Goal: Information Seeking & Learning: Learn about a topic

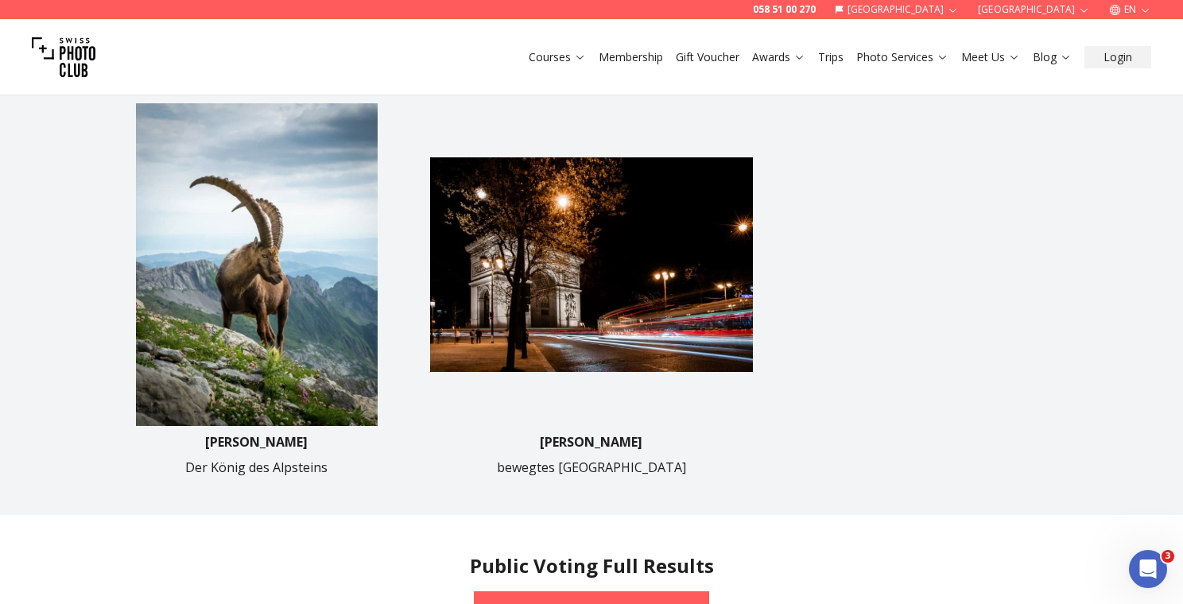
scroll to position [847, 0]
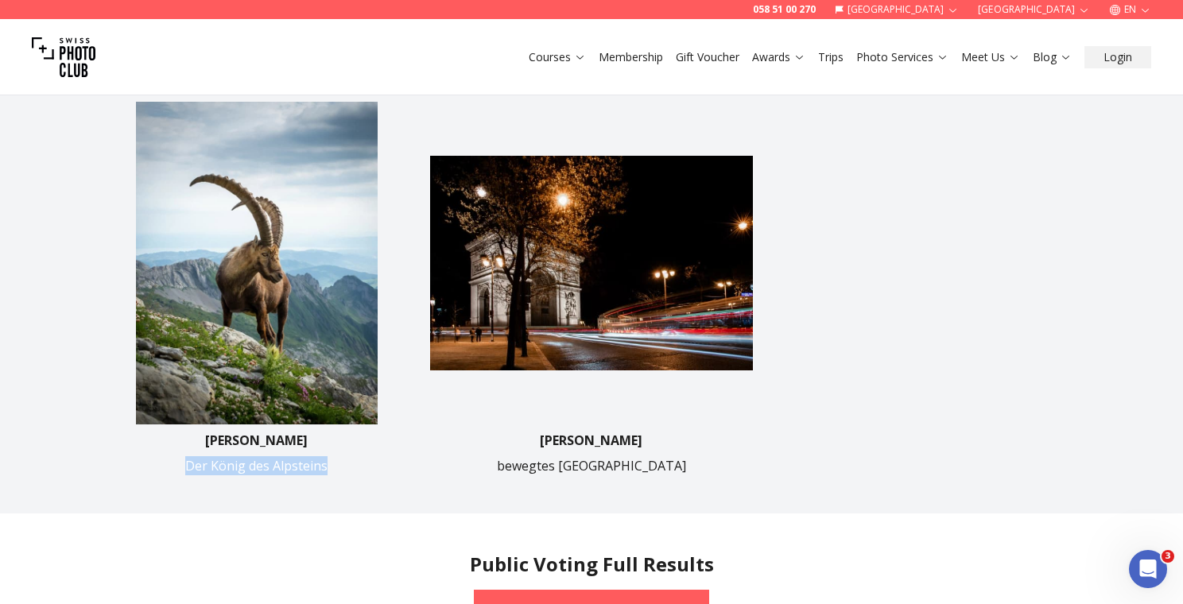
drag, startPoint x: 332, startPoint y: 474, endPoint x: 117, endPoint y: 472, distance: 214.7
click at [117, 472] on div "[PERSON_NAME] Der König des Alpsteins" at bounding box center [256, 453] width 322 height 45
copy p "Der König des Alpsteins"
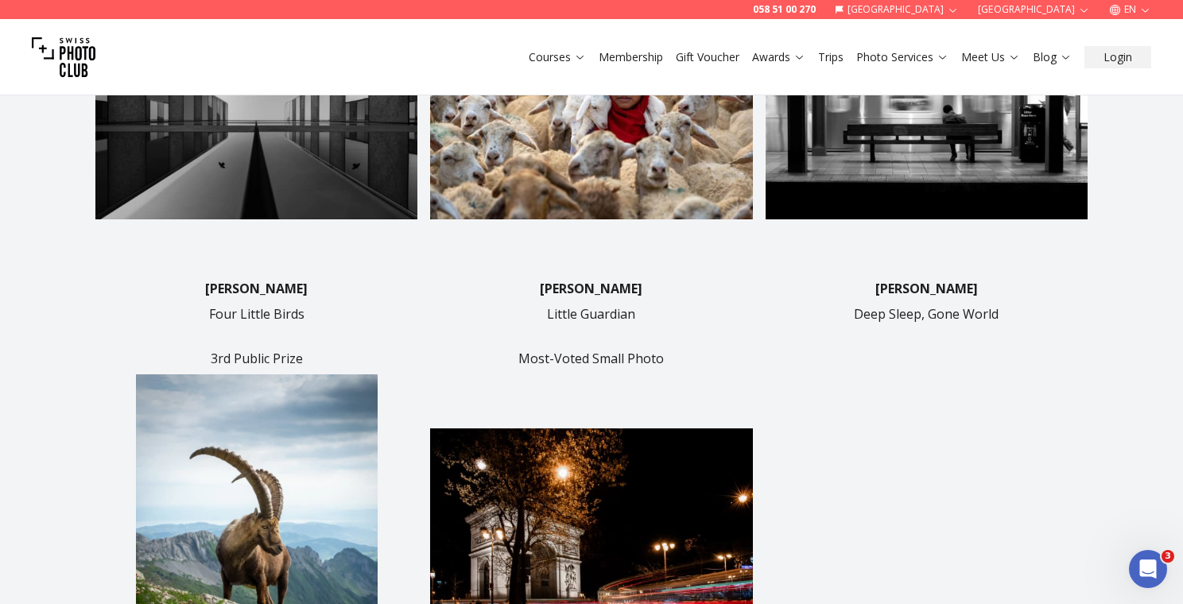
scroll to position [568, 0]
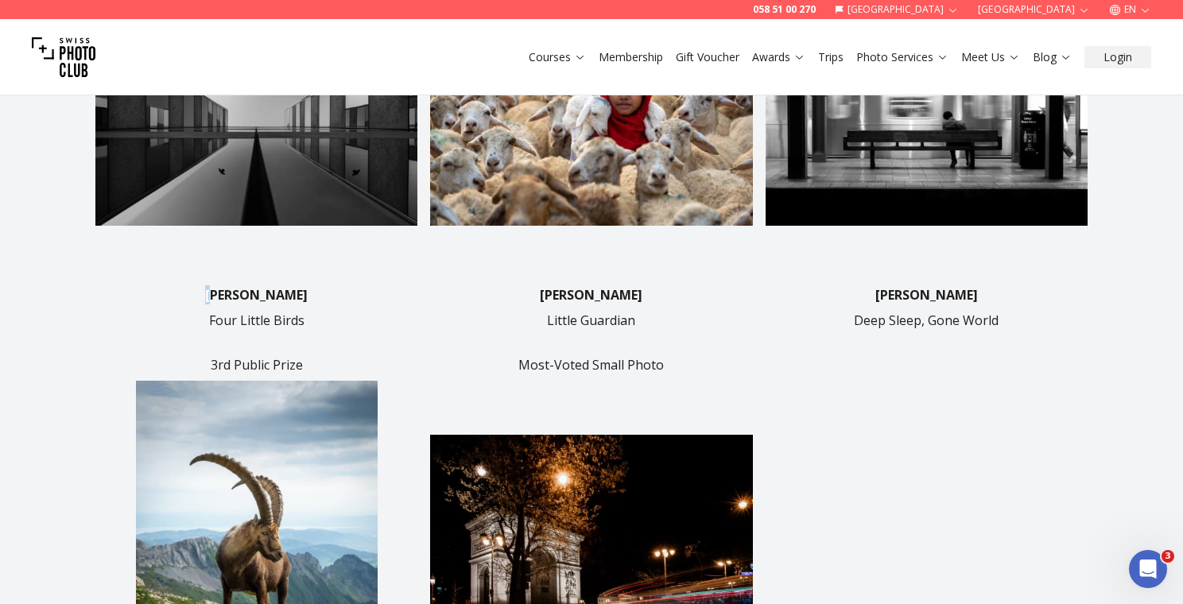
drag, startPoint x: 212, startPoint y: 293, endPoint x: 314, endPoint y: 285, distance: 102.1
click at [314, 286] on div "[PERSON_NAME] Four Little Birds" at bounding box center [256, 308] width 322 height 45
drag, startPoint x: 308, startPoint y: 293, endPoint x: 201, endPoint y: 293, distance: 106.6
click at [201, 293] on div "[PERSON_NAME] Four Little Birds" at bounding box center [256, 308] width 322 height 45
copy p "[PERSON_NAME]"
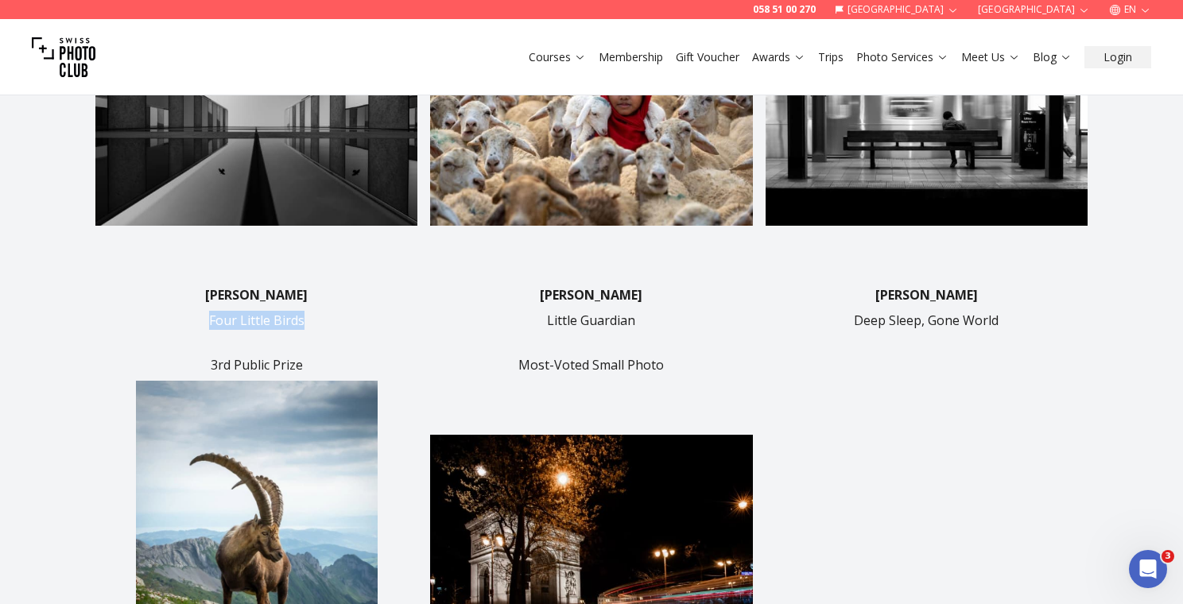
drag, startPoint x: 212, startPoint y: 321, endPoint x: 320, endPoint y: 324, distance: 108.2
click at [320, 324] on div "[PERSON_NAME] Four Little Birds" at bounding box center [256, 308] width 322 height 45
copy p "Four Little Birds"
drag, startPoint x: 533, startPoint y: 296, endPoint x: 694, endPoint y: 294, distance: 160.7
click at [694, 294] on div "[PERSON_NAME] Little Guardian" at bounding box center [591, 308] width 322 height 45
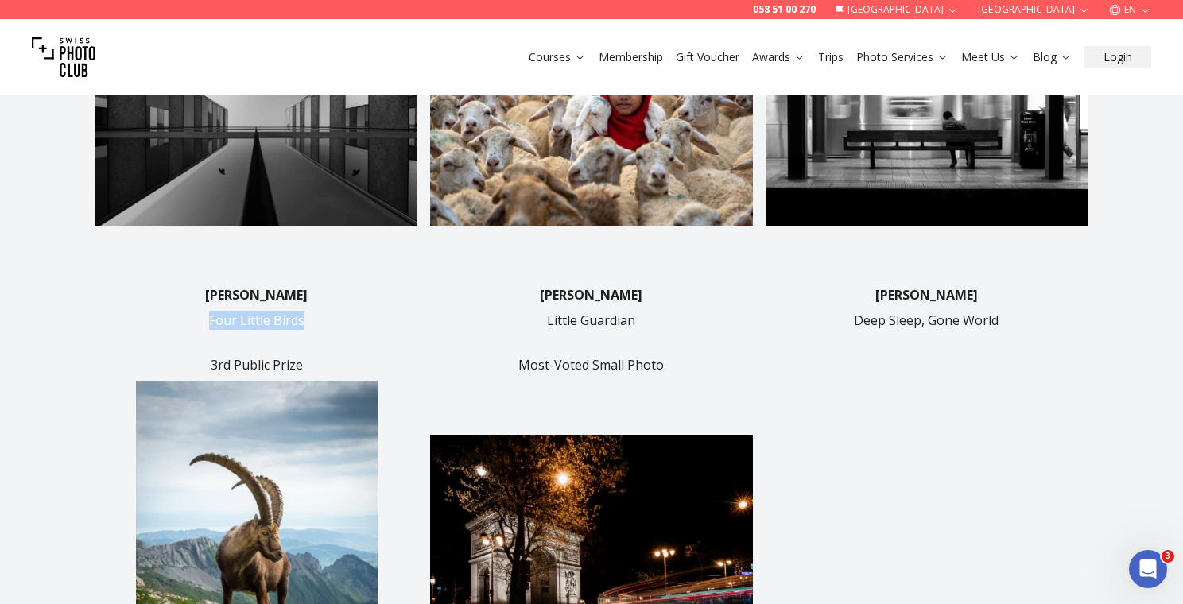
copy p "[PERSON_NAME]"
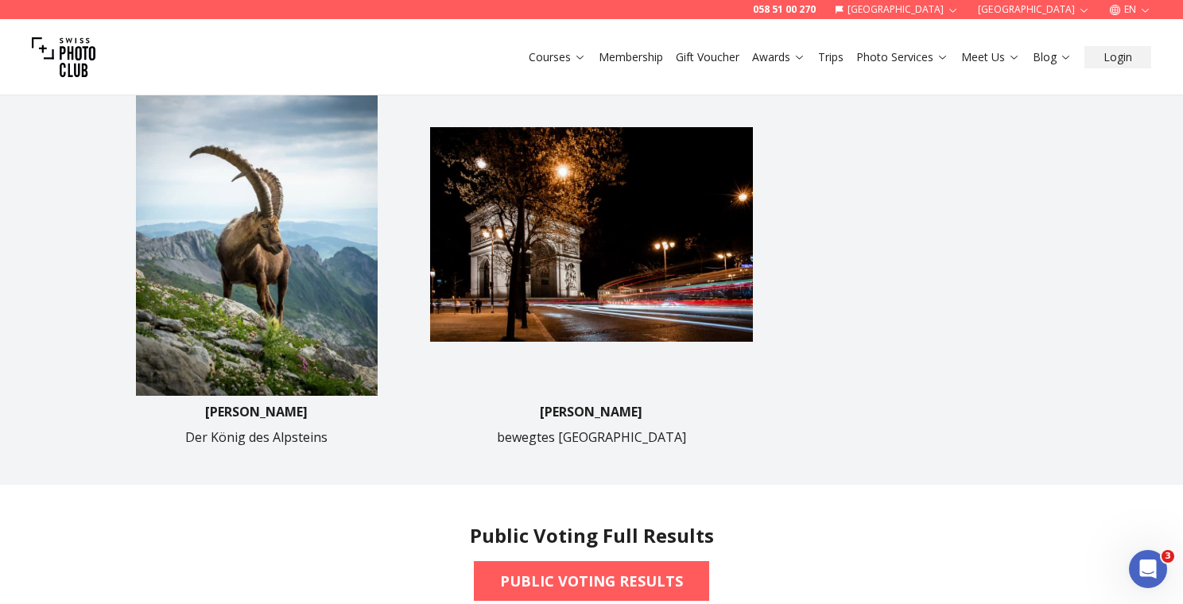
scroll to position [905, 0]
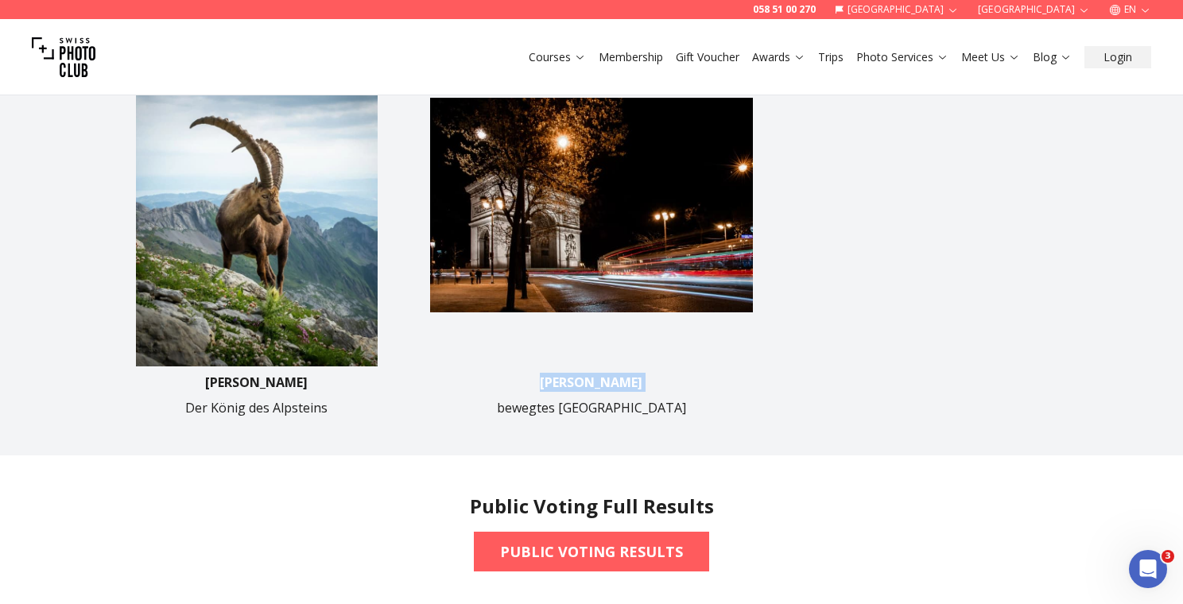
drag, startPoint x: 550, startPoint y: 381, endPoint x: 677, endPoint y: 379, distance: 127.3
click at [678, 379] on div "[PERSON_NAME] bewegtes [GEOGRAPHIC_DATA]" at bounding box center [591, 395] width 322 height 45
copy p "[PERSON_NAME]"
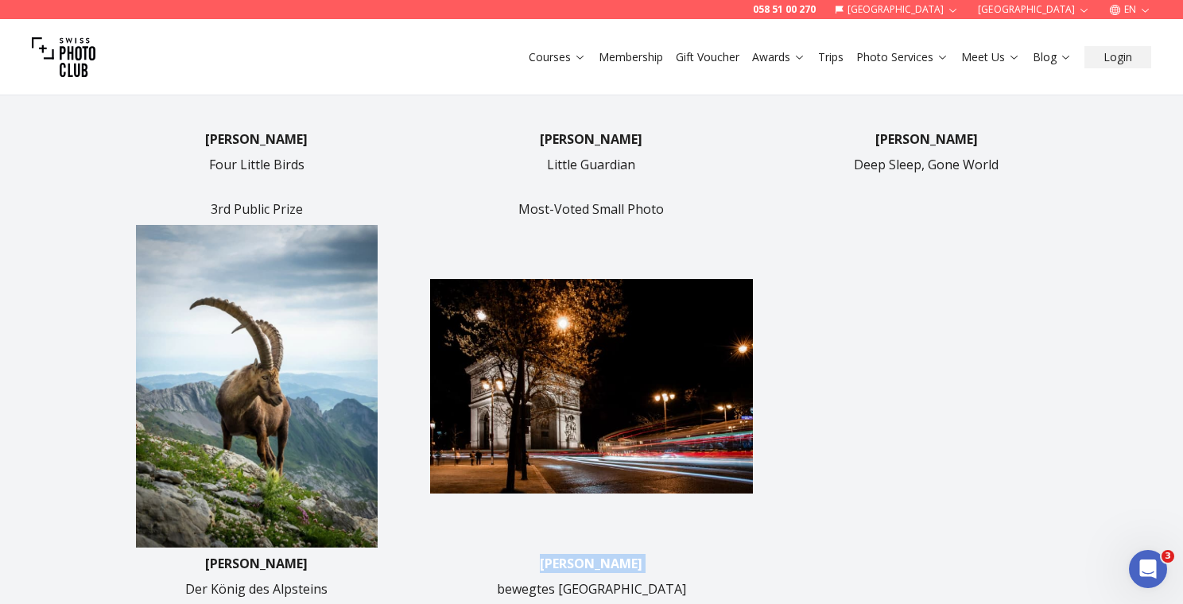
scroll to position [735, 0]
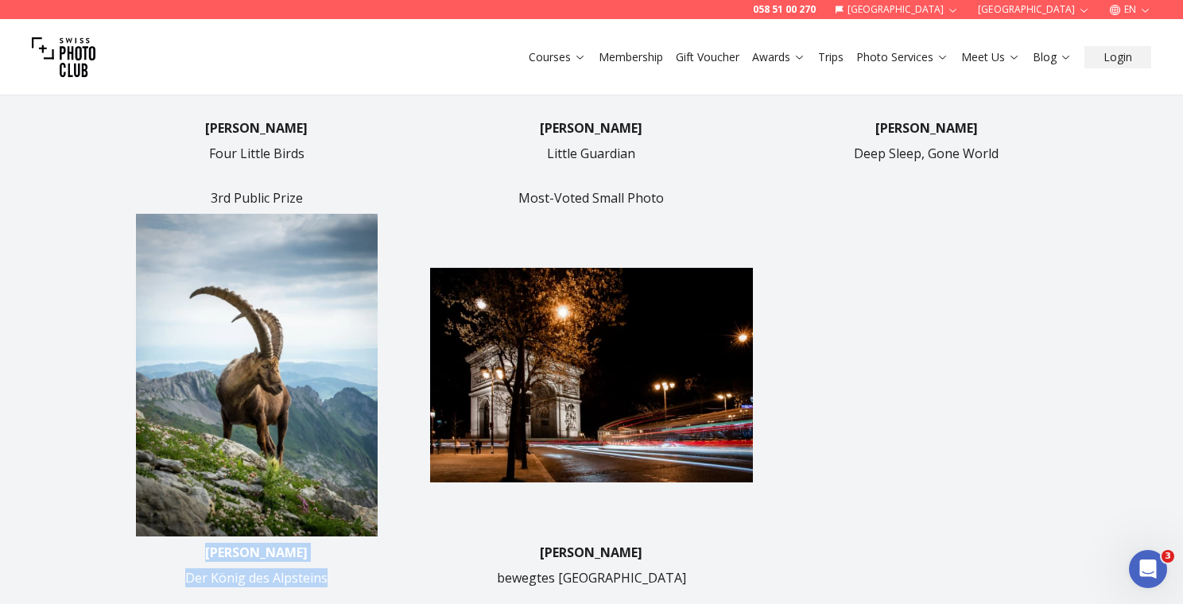
drag, startPoint x: 200, startPoint y: 551, endPoint x: 363, endPoint y: 573, distance: 163.7
click at [363, 573] on div "[PERSON_NAME] Der König des Alpsteins" at bounding box center [256, 565] width 322 height 45
copy div "[PERSON_NAME] Der König des Alpsteins"
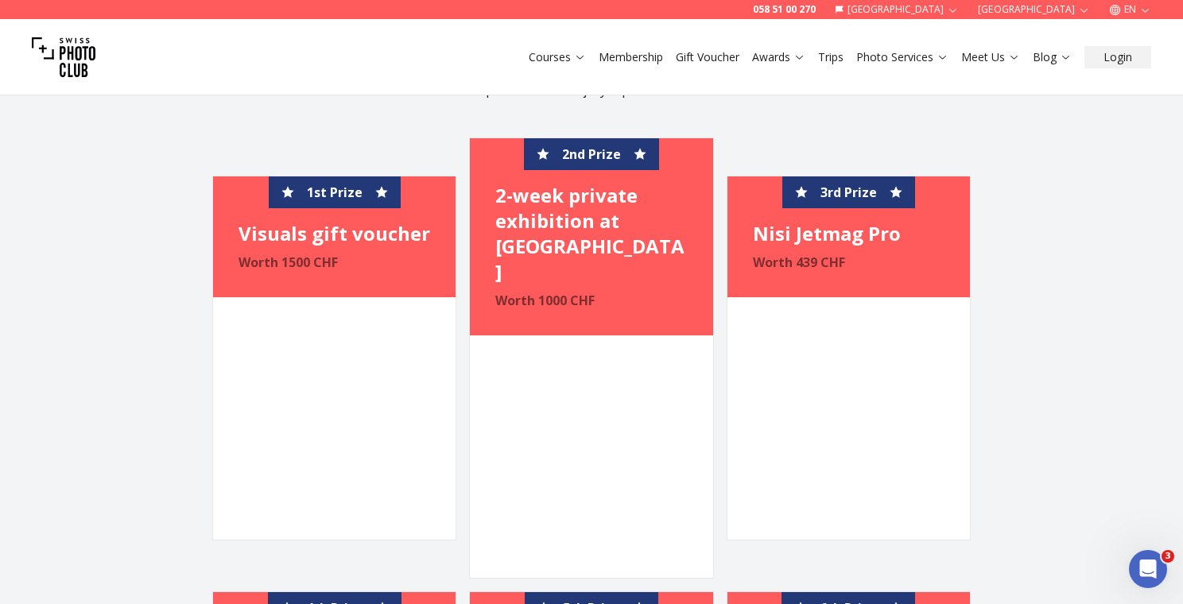
scroll to position [1766, 0]
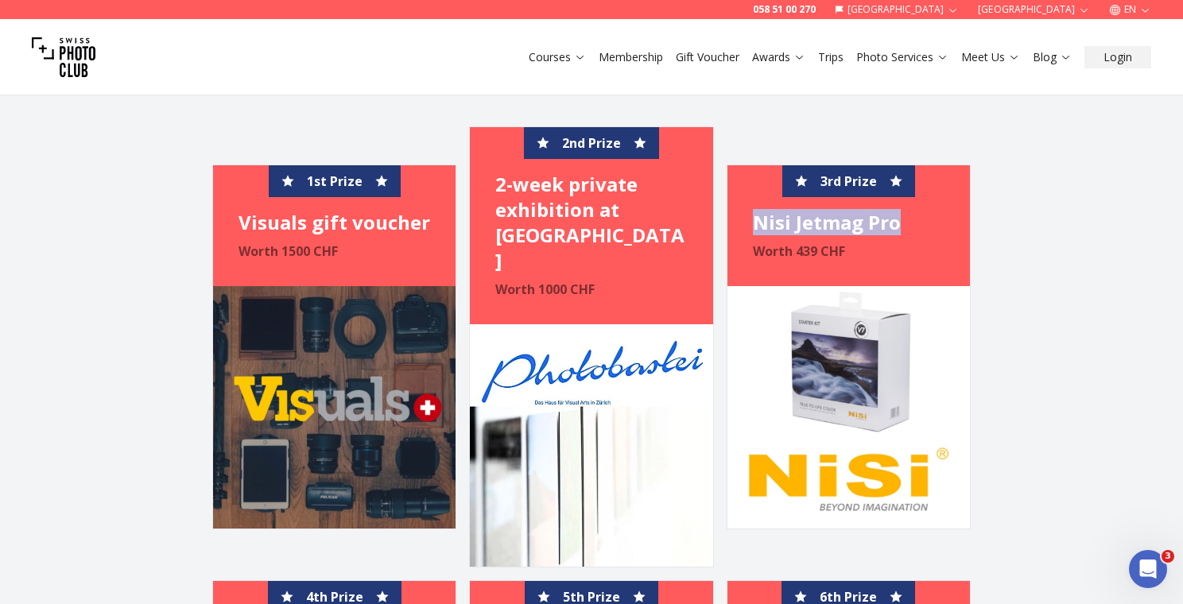
drag, startPoint x: 751, startPoint y: 209, endPoint x: 904, endPoint y: 207, distance: 153.5
click at [906, 208] on div "3rd Prize [PERSON_NAME] Pro Worth 439 CHF" at bounding box center [849, 225] width 243 height 121
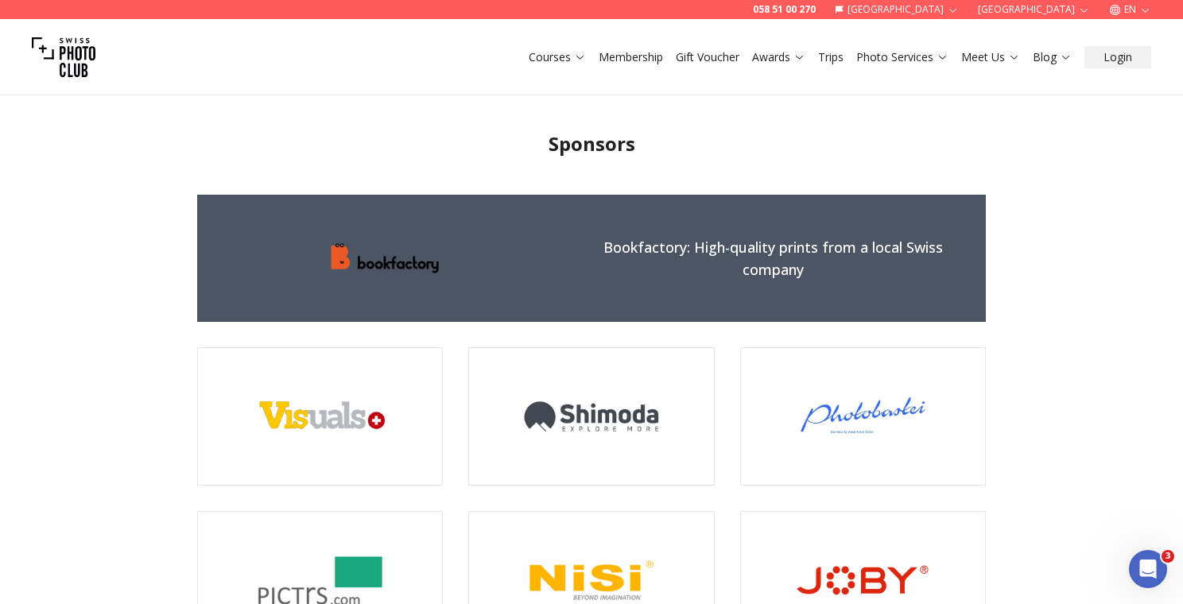
scroll to position [2703, 0]
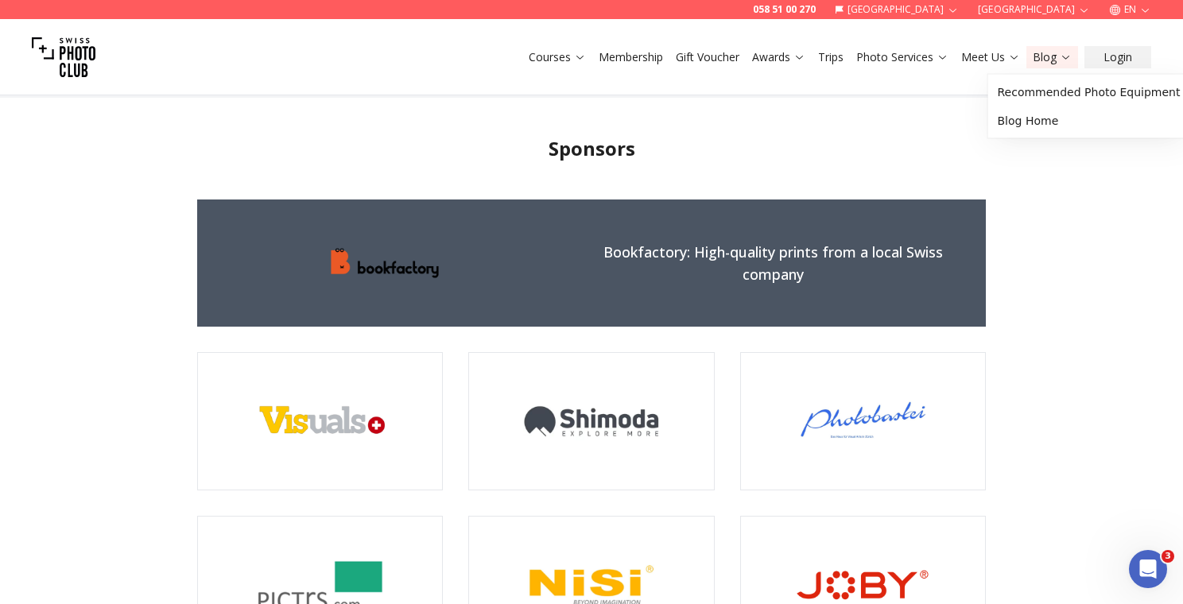
click at [1055, 63] on link "Blog" at bounding box center [1052, 57] width 39 height 16
click at [1035, 120] on link "Blog Home" at bounding box center [1090, 121] width 196 height 29
